Goal: Task Accomplishment & Management: Manage account settings

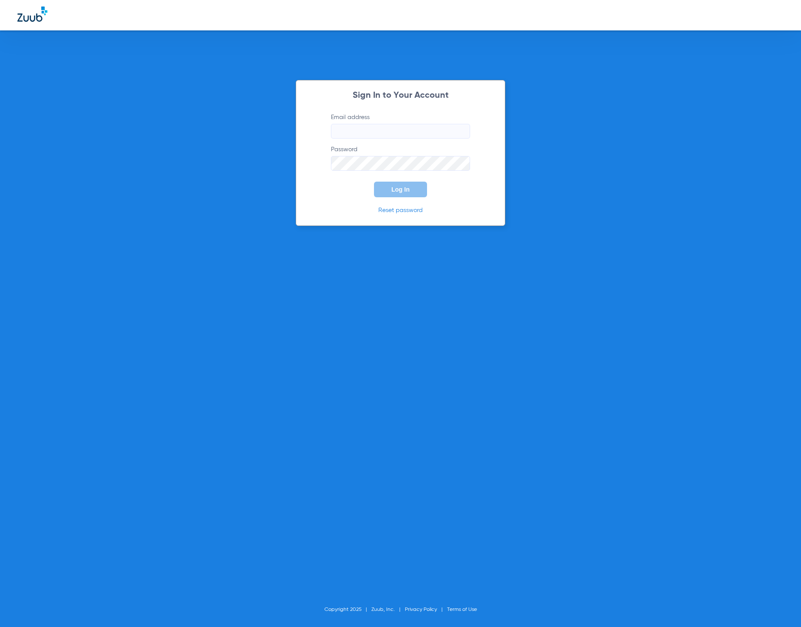
click at [415, 137] on input "Email address" at bounding box center [400, 131] width 139 height 15
click at [0, 627] on com-1password-button at bounding box center [0, 627] width 0 height 0
type input "[EMAIL_ADDRESS][DOMAIN_NAME]"
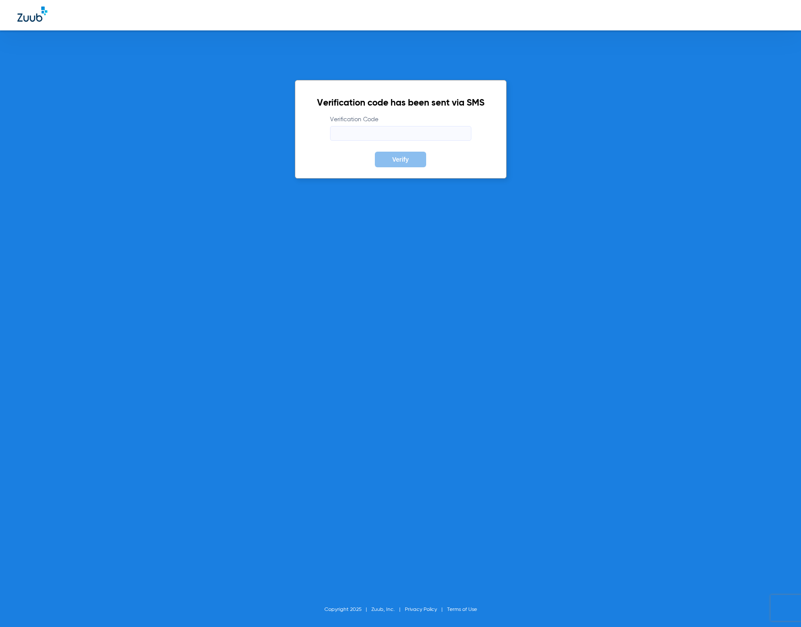
click at [444, 134] on input "Verification Code" at bounding box center [400, 133] width 141 height 15
type input "843990"
click at [375, 152] on button "Verify" at bounding box center [400, 160] width 51 height 16
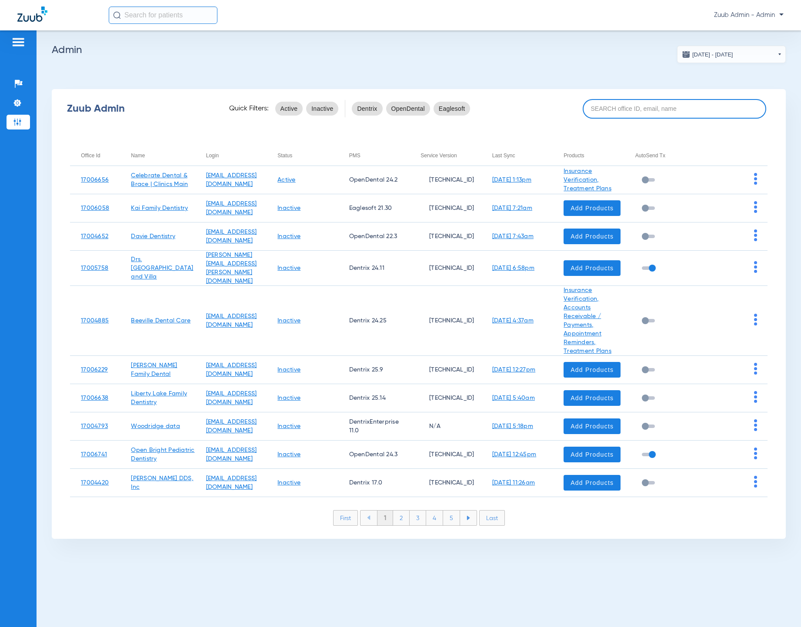
click at [601, 105] on input at bounding box center [673, 109] width 183 height 20
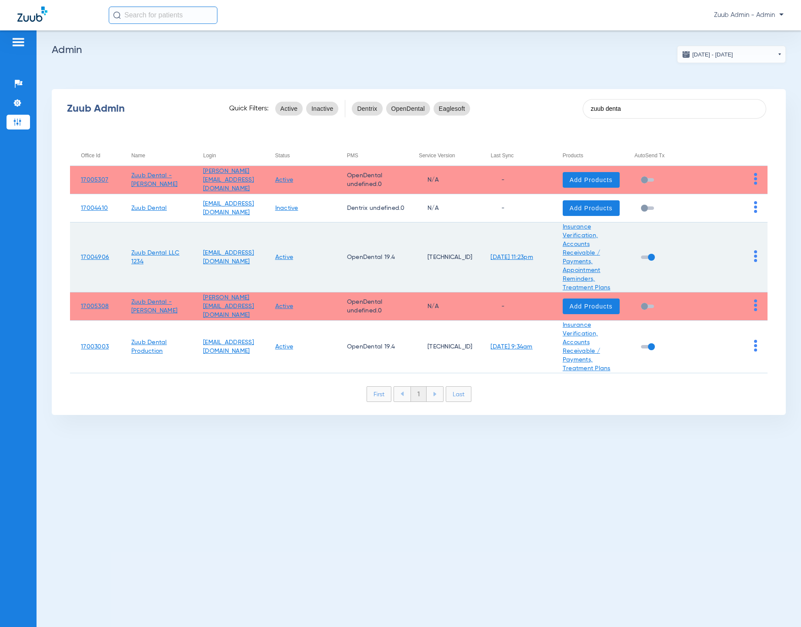
type input "zuub denta"
click at [755, 259] on img at bounding box center [755, 256] width 3 height 12
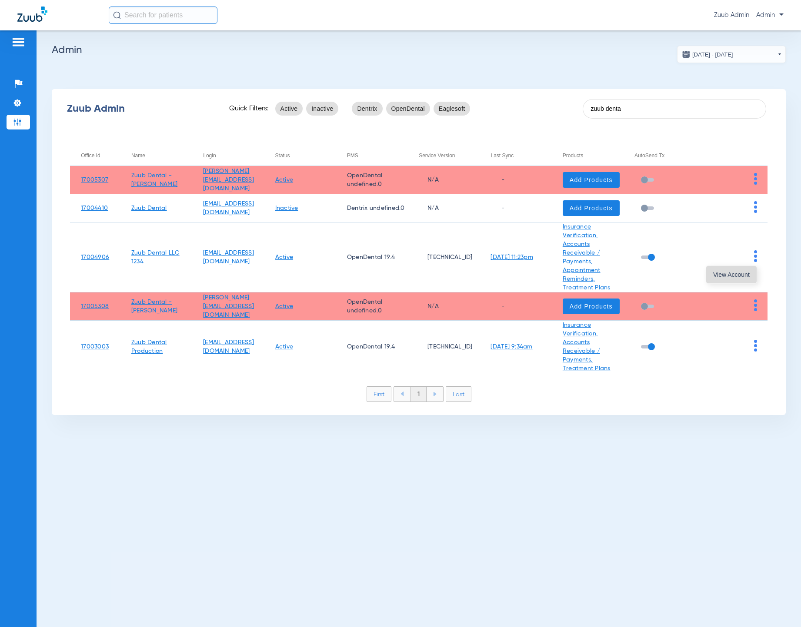
click at [748, 272] on span "View Account" at bounding box center [731, 275] width 37 height 6
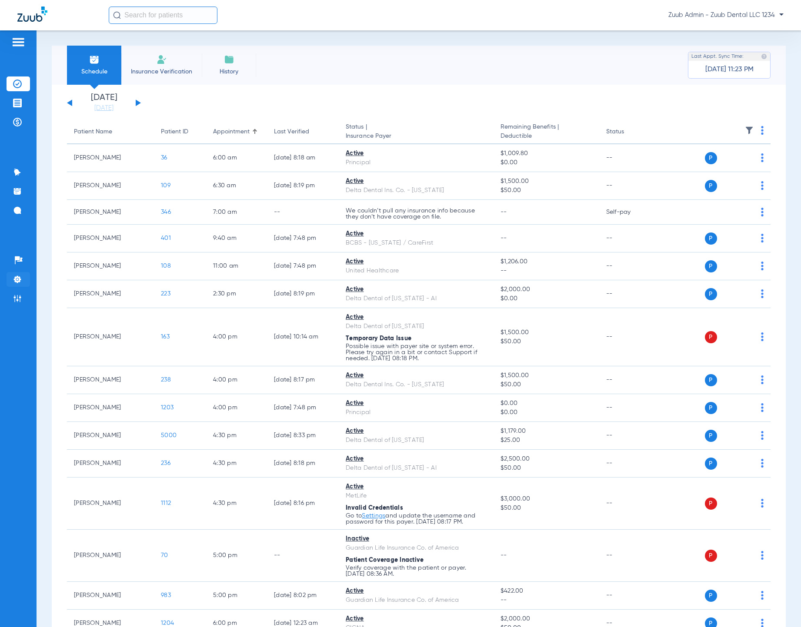
click at [17, 282] on img at bounding box center [17, 279] width 9 height 9
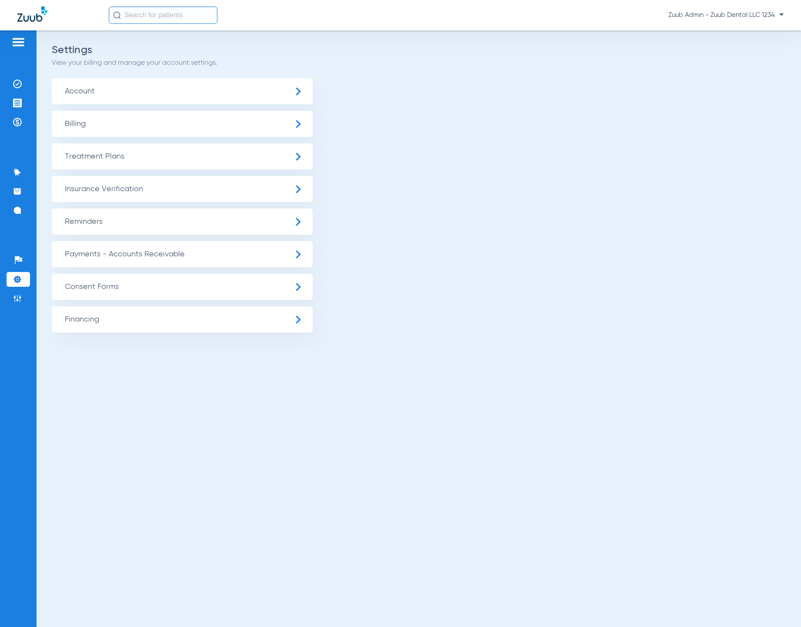
click at [142, 185] on span "Insurance Verification" at bounding box center [182, 189] width 261 height 26
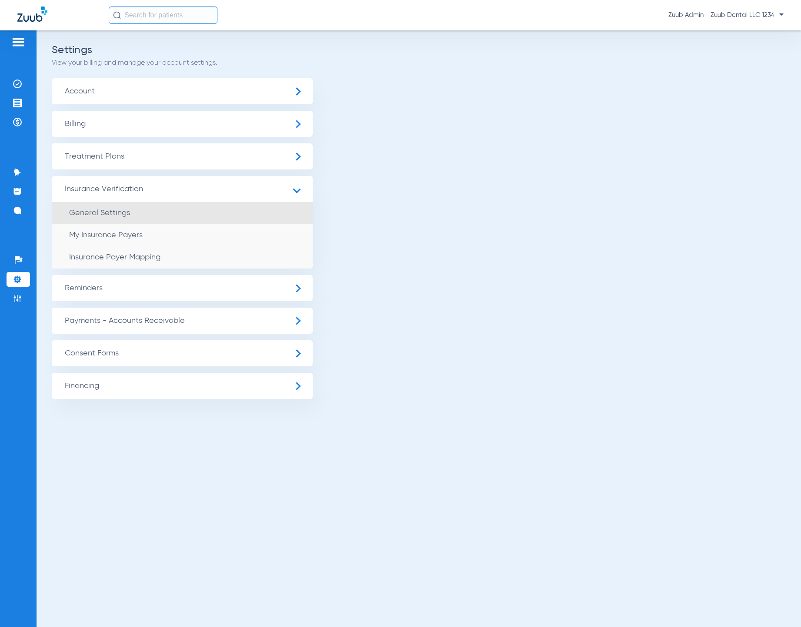
click at [127, 208] on li "General Settings" at bounding box center [182, 213] width 261 height 22
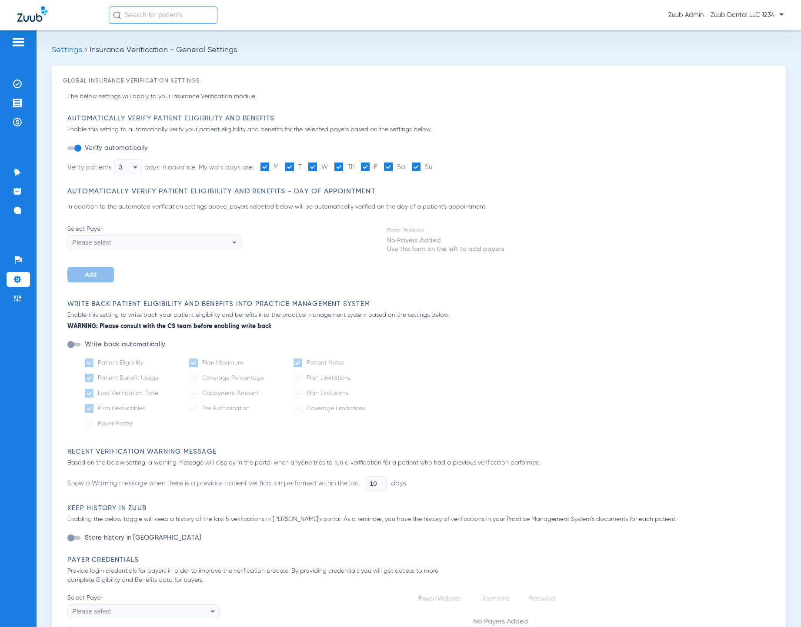
type input "1"
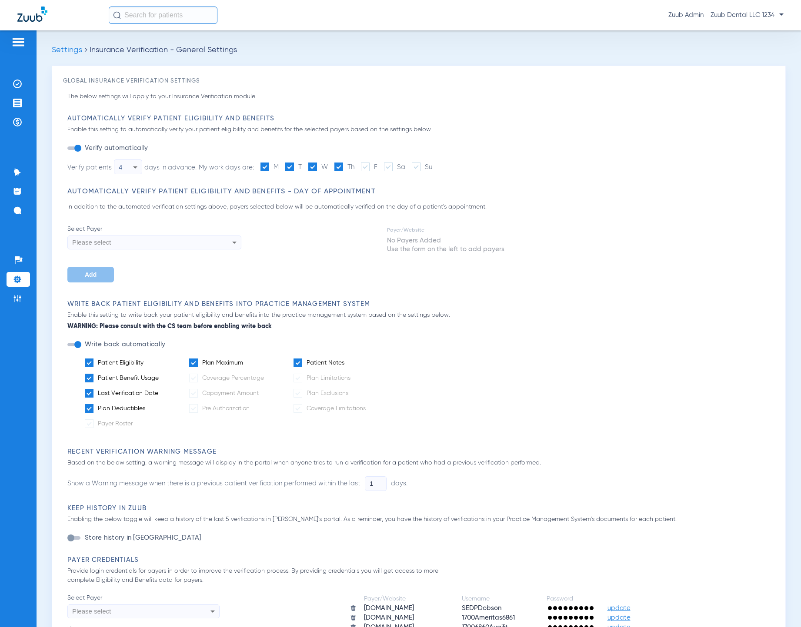
click at [183, 50] on span "Insurance Verification - General Settings" at bounding box center [163, 50] width 147 height 8
copy ul "Settings Insurance Verification - General Settings"
